Goal: Information Seeking & Learning: Find specific fact

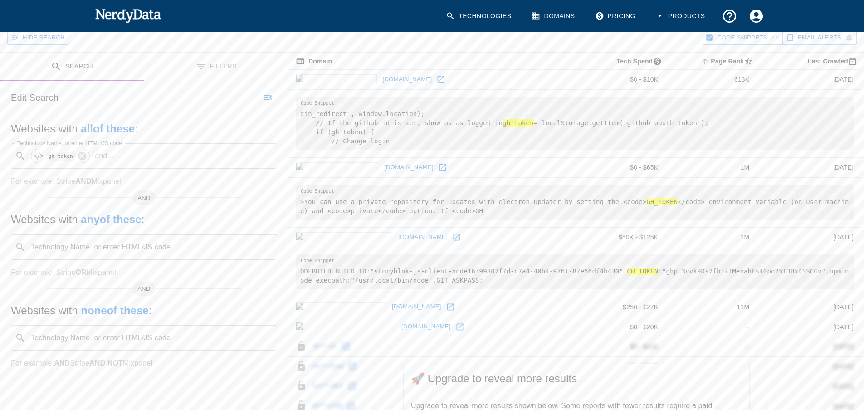
scroll to position [196, 0]
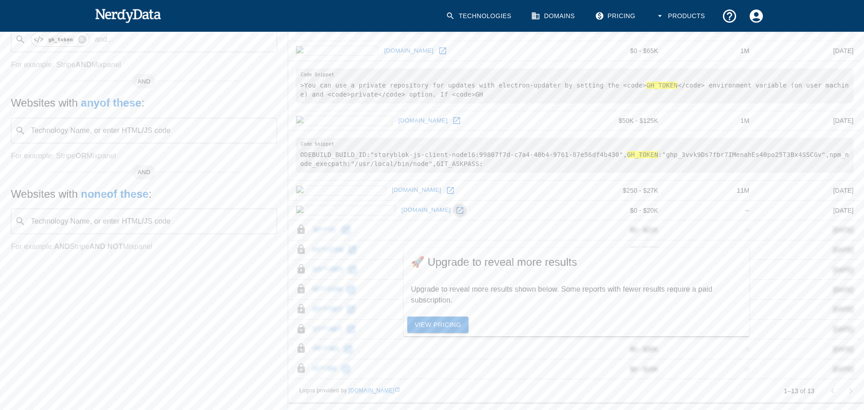
click at [455, 211] on icon at bounding box center [459, 210] width 9 height 9
click at [444, 195] on link at bounding box center [451, 191] width 14 height 14
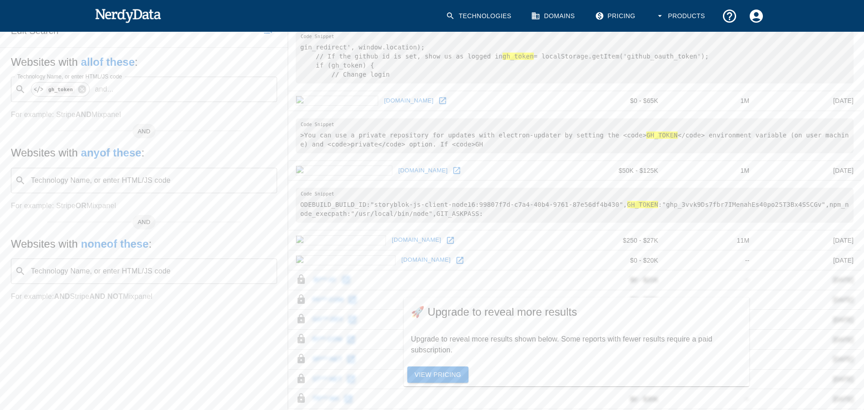
scroll to position [0, 0]
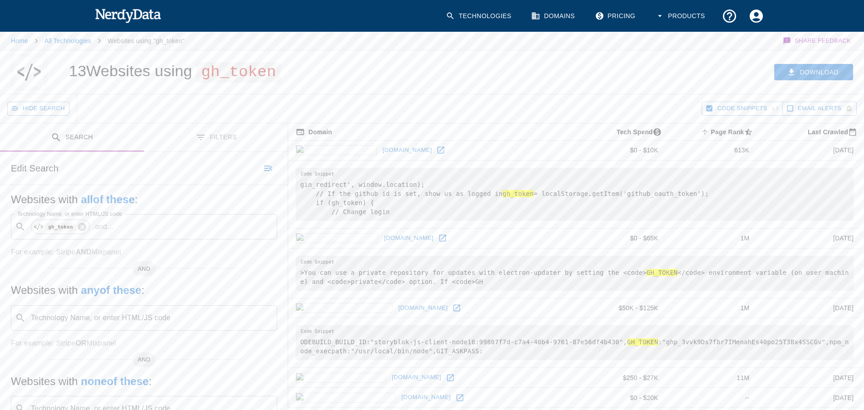
click at [491, 15] on link "Technologies" at bounding box center [479, 16] width 78 height 27
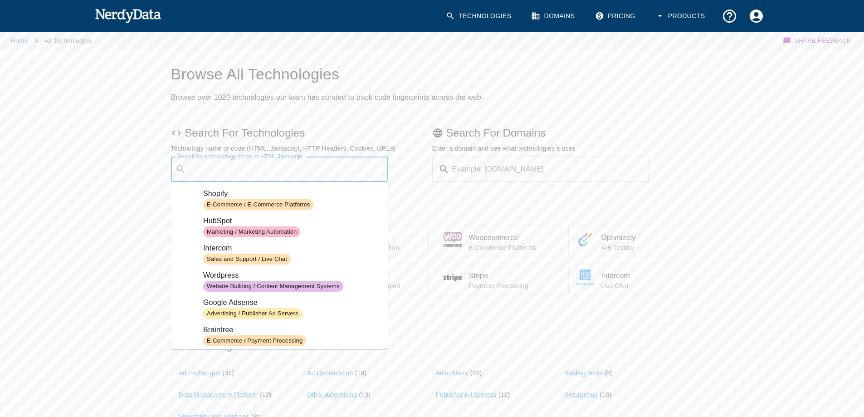
click at [230, 171] on input "Search for a technology name, or HTML/Javascript" at bounding box center [287, 169] width 195 height 17
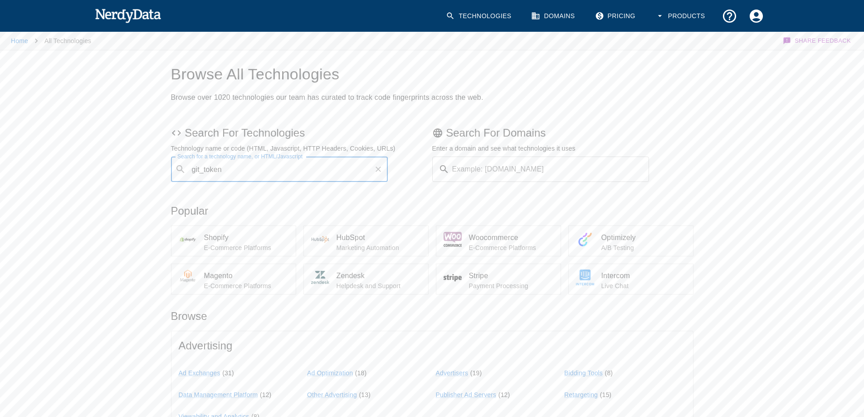
type input "git_token"
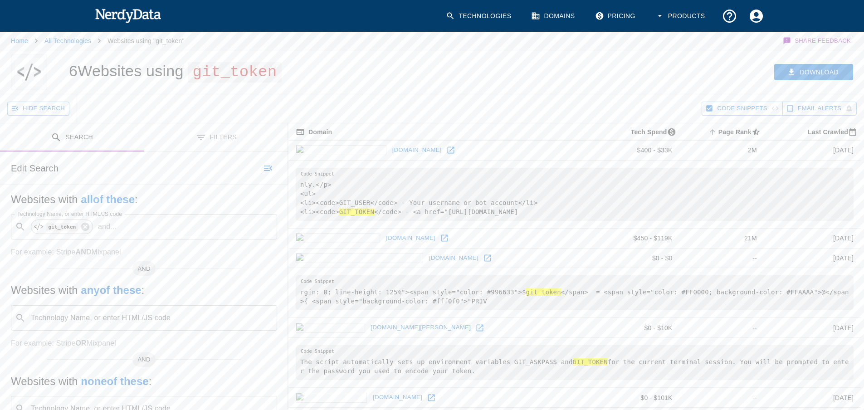
click at [479, 14] on link "Technologies" at bounding box center [479, 16] width 78 height 27
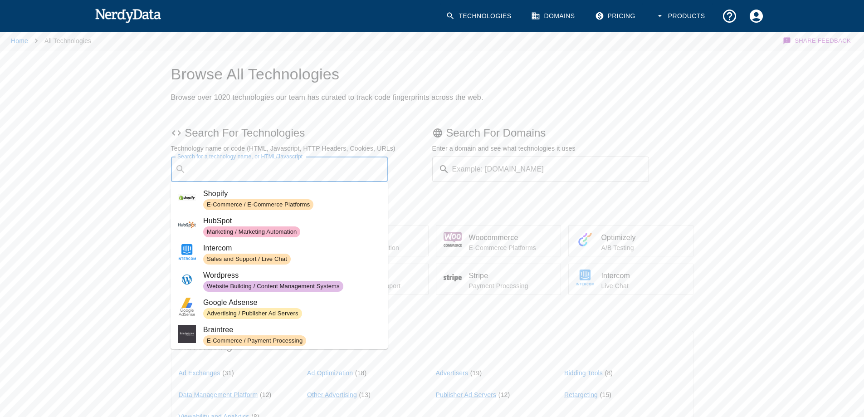
click at [218, 170] on input "Search for a technology name, or HTML/Javascript" at bounding box center [287, 169] width 195 height 17
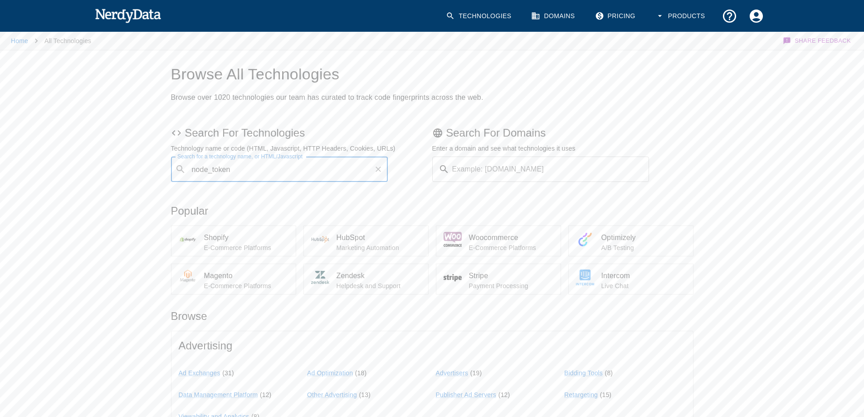
type input "node_token"
